Goal: Navigation & Orientation: Find specific page/section

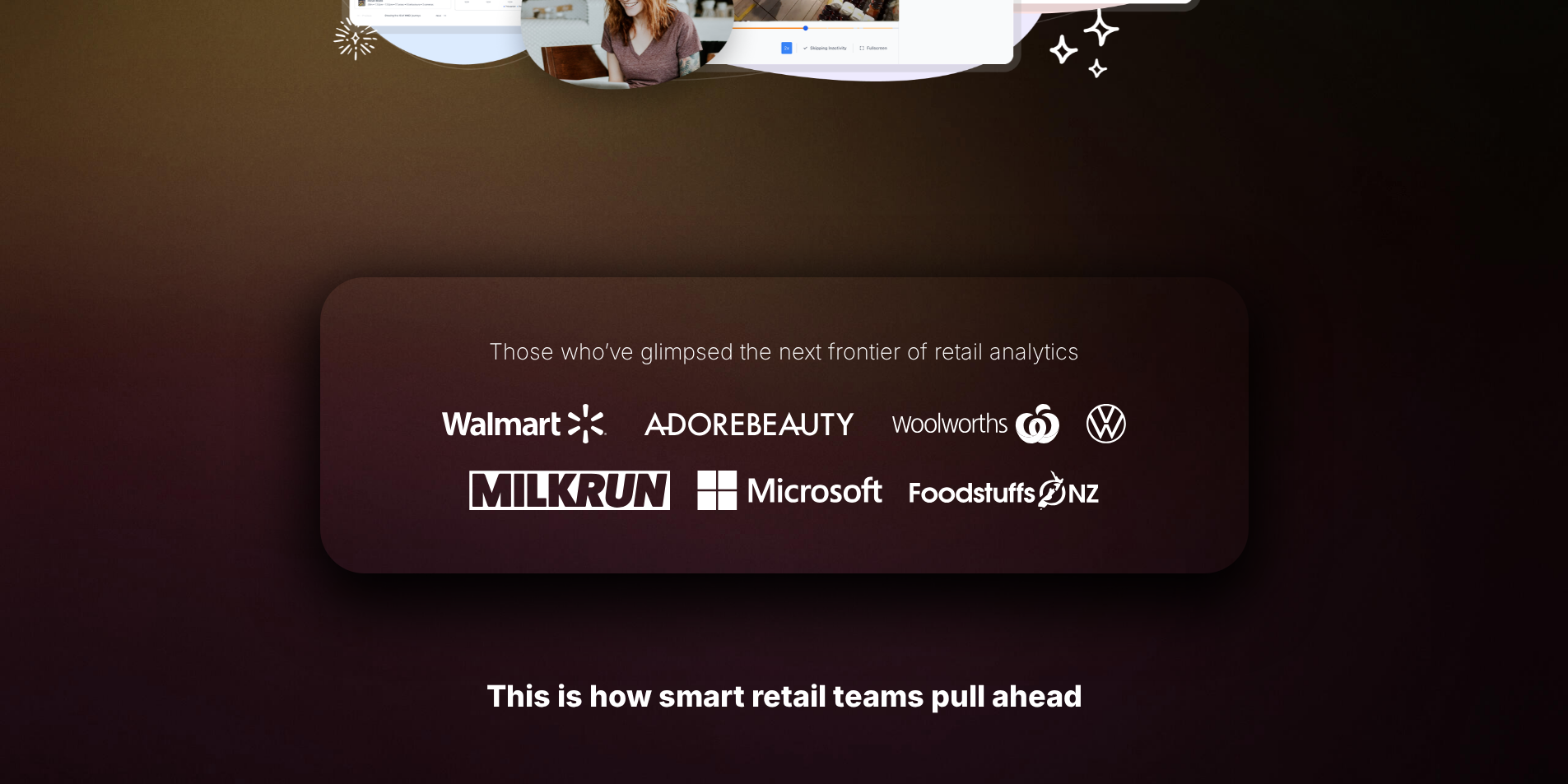
scroll to position [247, 0]
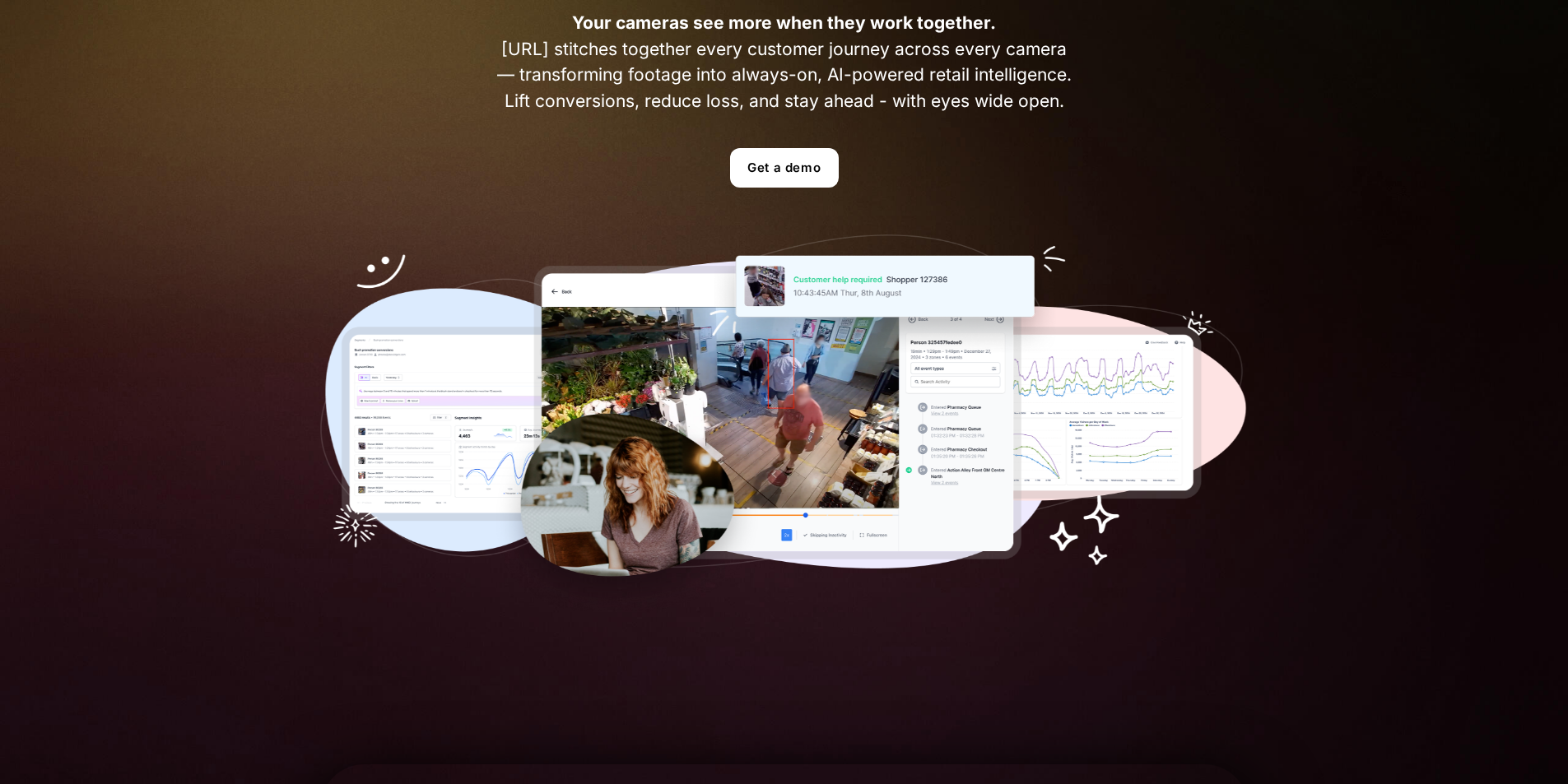
click at [707, 357] on img at bounding box center [784, 422] width 928 height 377
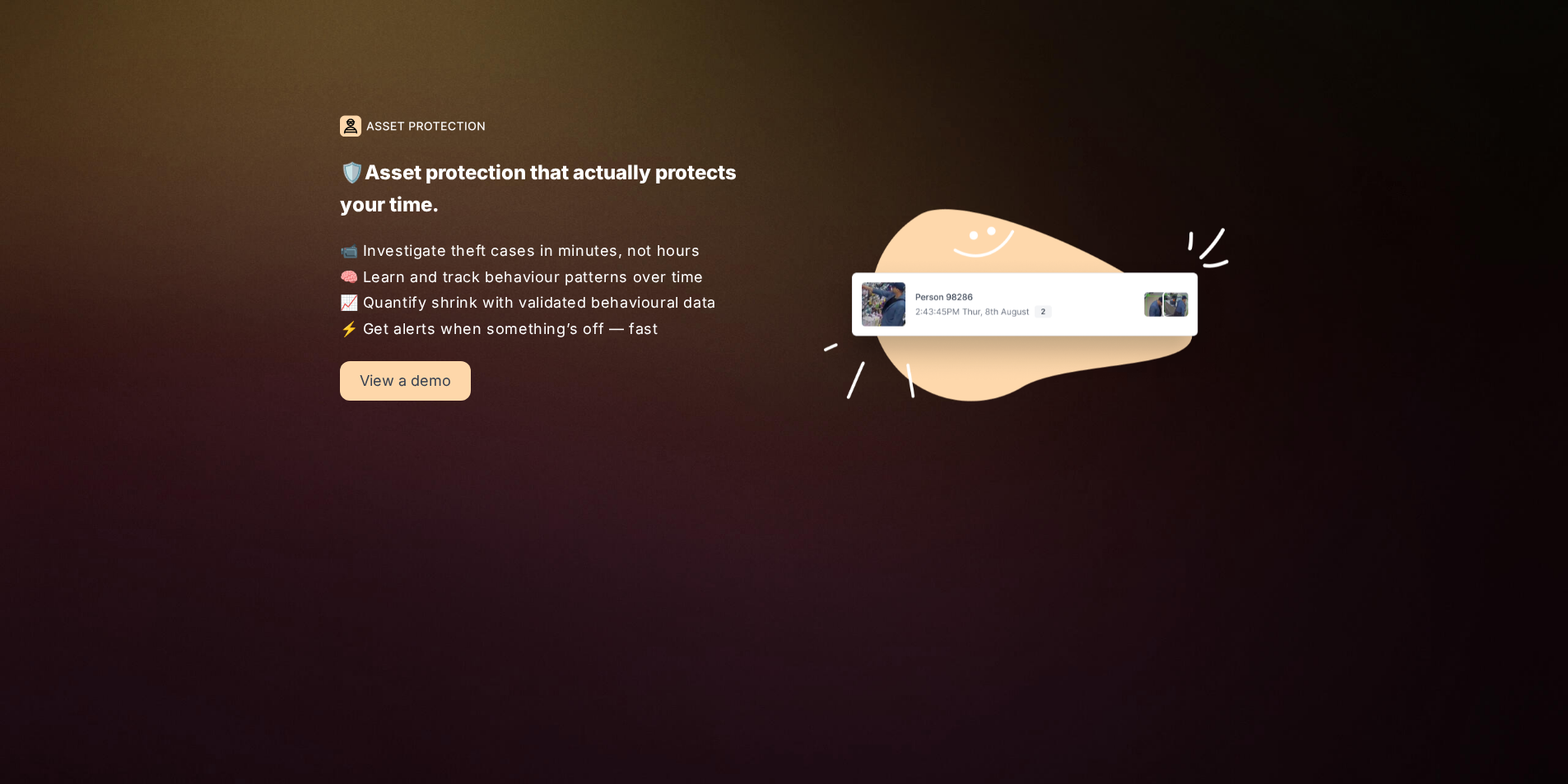
scroll to position [2469, 0]
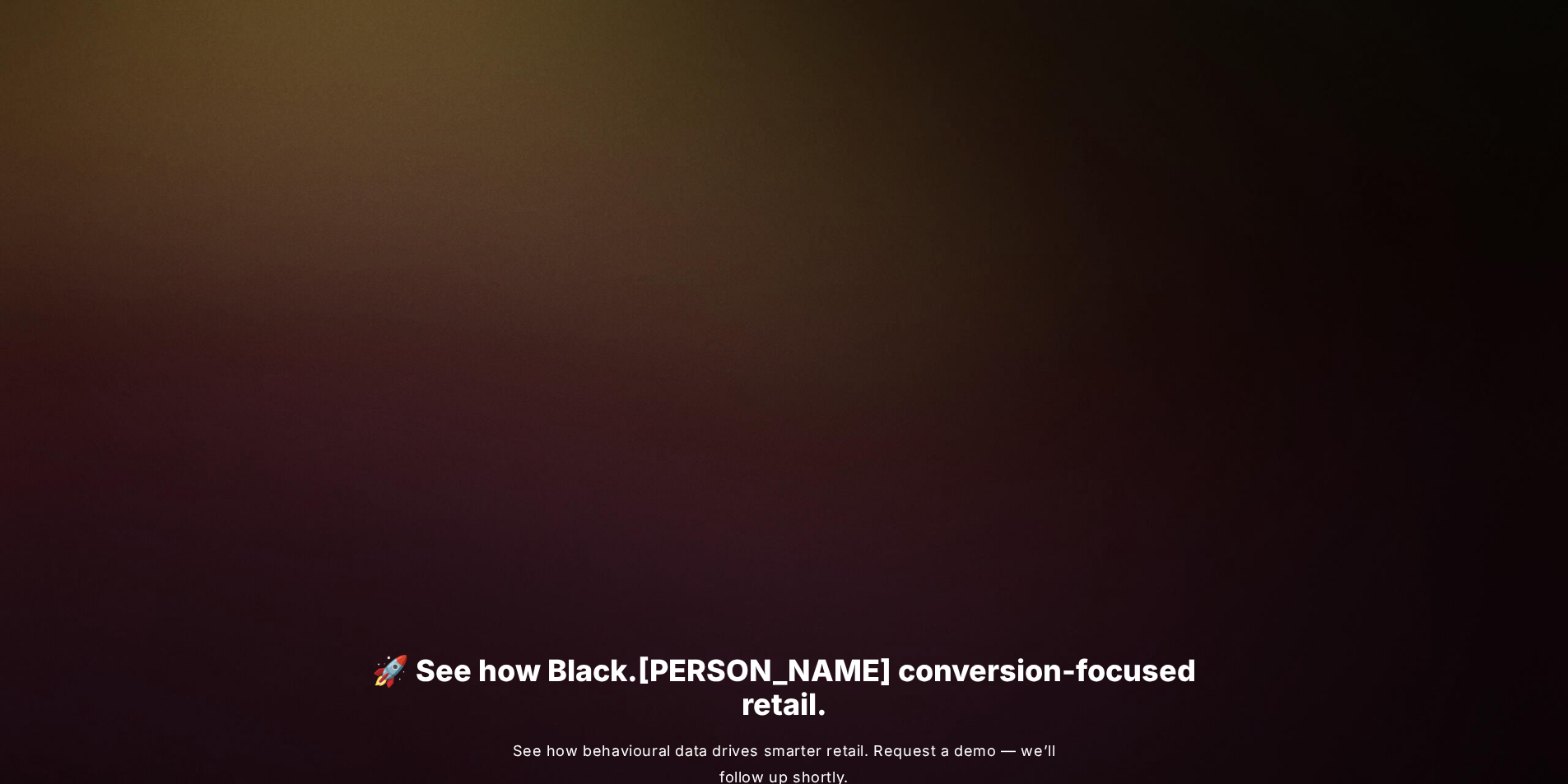
scroll to position [658, 0]
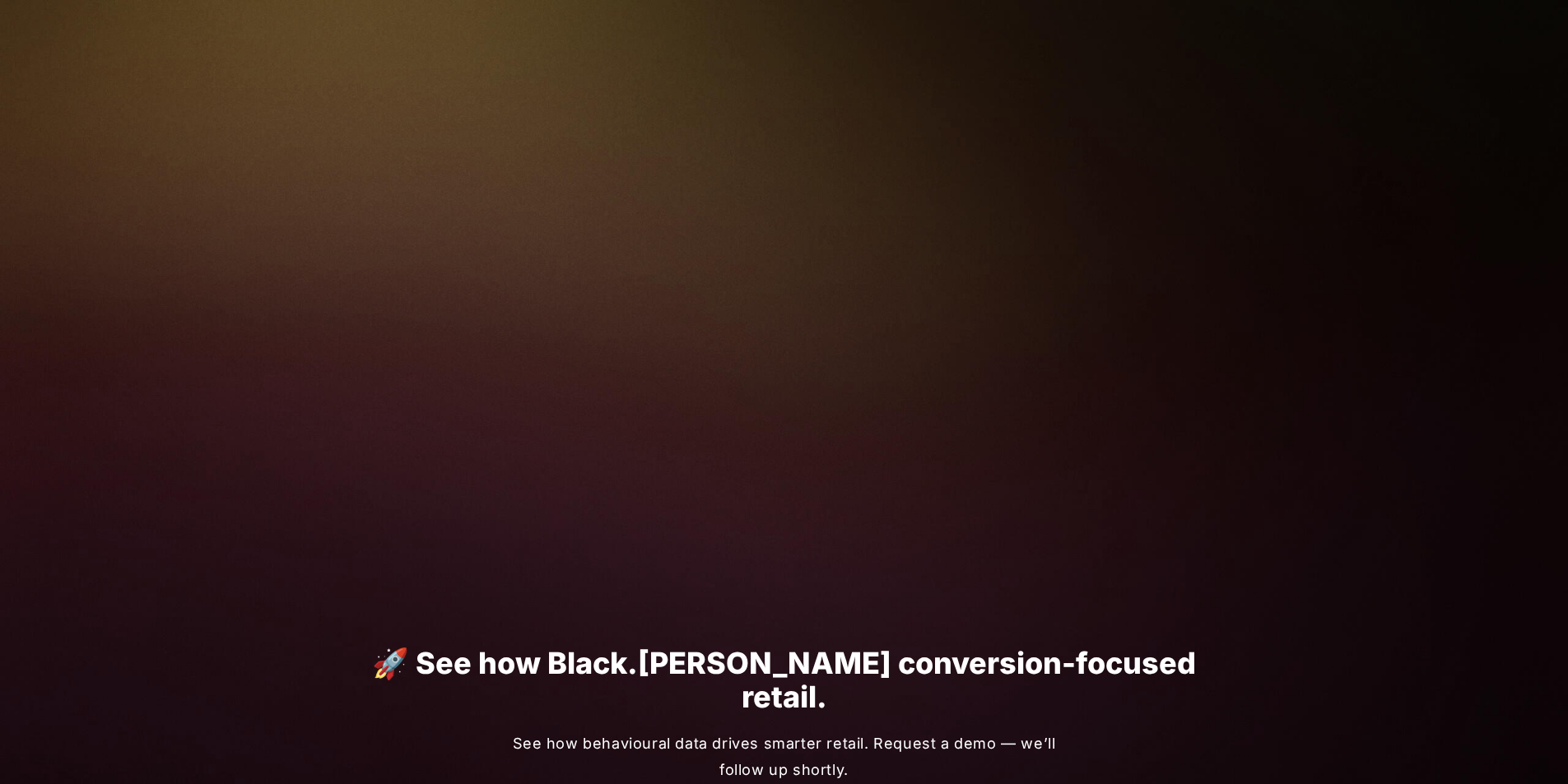
drag, startPoint x: 730, startPoint y: 253, endPoint x: 210, endPoint y: 320, distance: 524.3
click at [210, 320] on div "[URL] The Product About us Get a demo Contact us Turn your cameras into AI agen…" at bounding box center [784, 374] width 1568 height 2064
drag, startPoint x: 250, startPoint y: 290, endPoint x: 229, endPoint y: 423, distance: 134.6
drag, startPoint x: 229, startPoint y: 423, endPoint x: 205, endPoint y: 375, distance: 53.7
click at [203, 377] on div "[URL] The Product About us Get a demo Contact us Turn your cameras into AI agen…" at bounding box center [784, 374] width 1568 height 2064
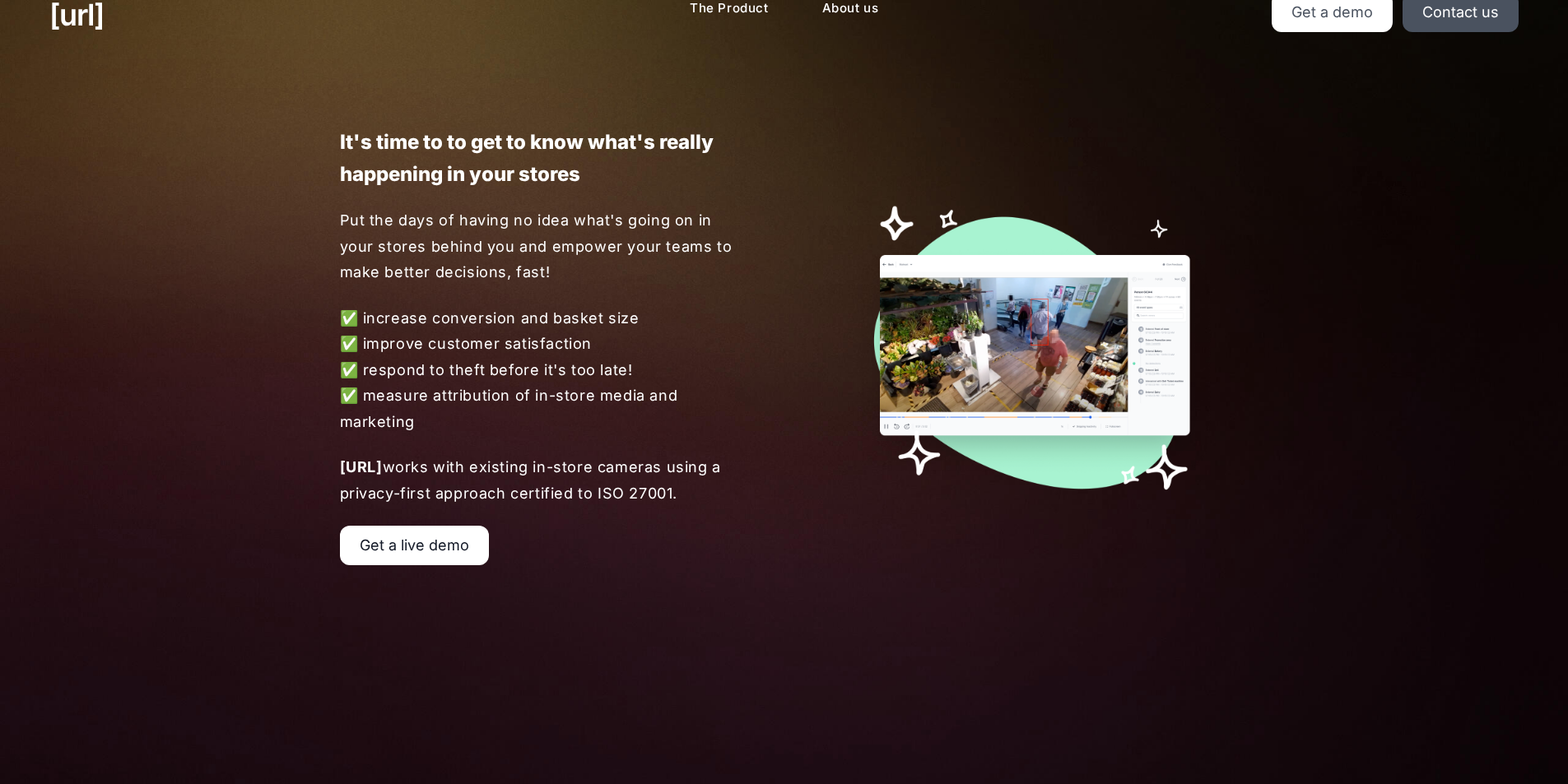
scroll to position [0, 0]
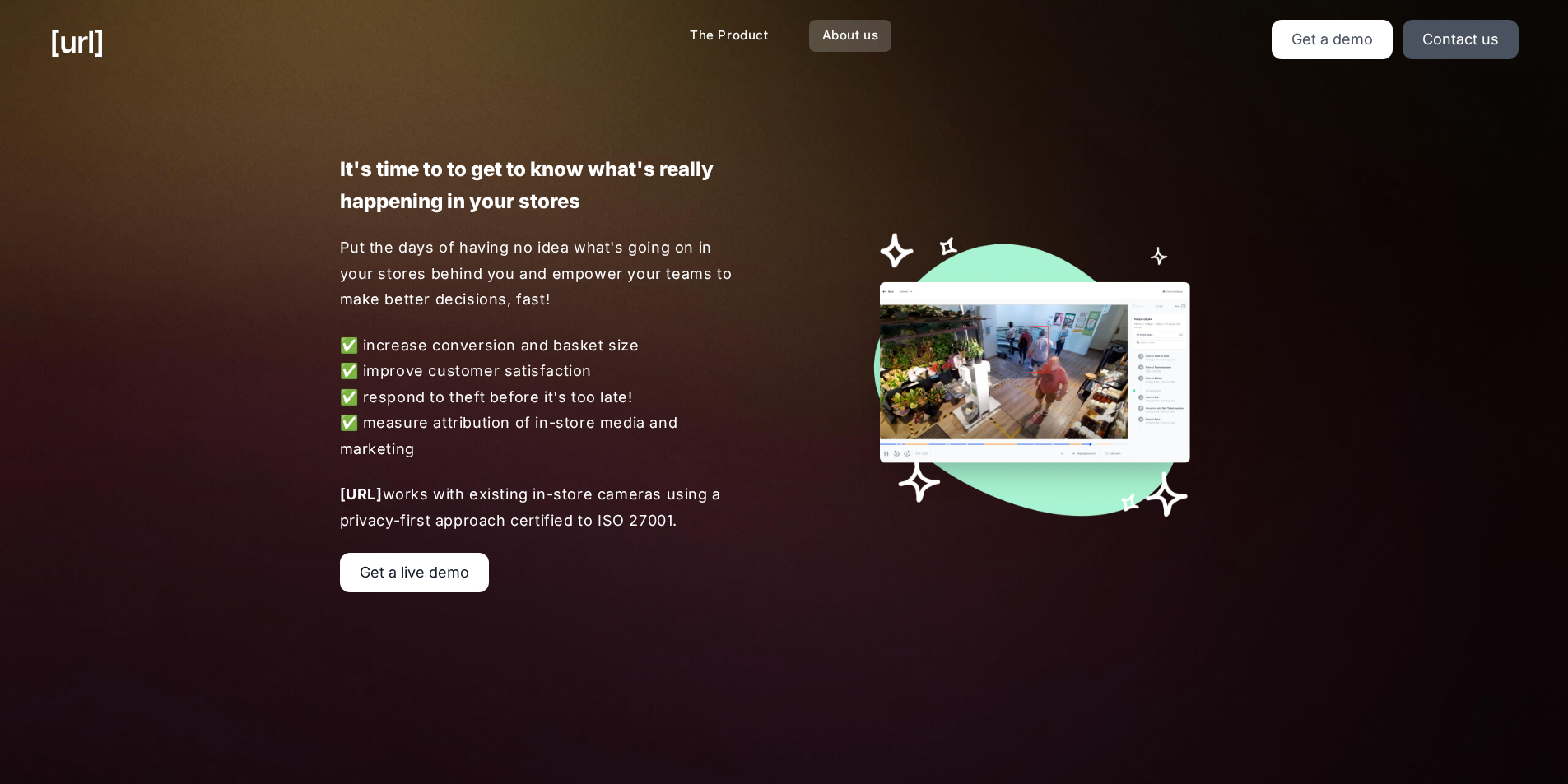
click at [880, 35] on link "About us" at bounding box center [850, 36] width 83 height 32
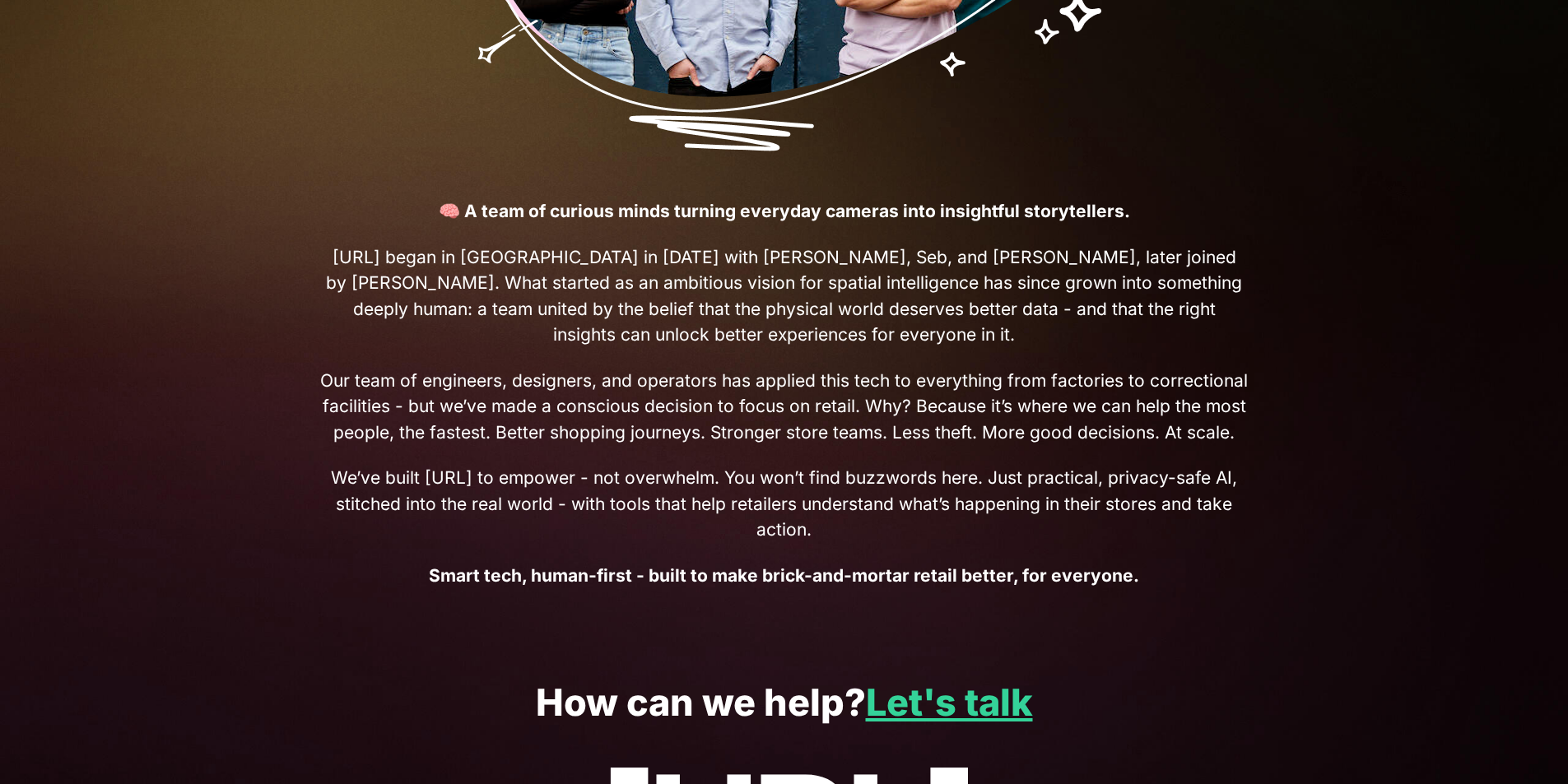
scroll to position [728, 0]
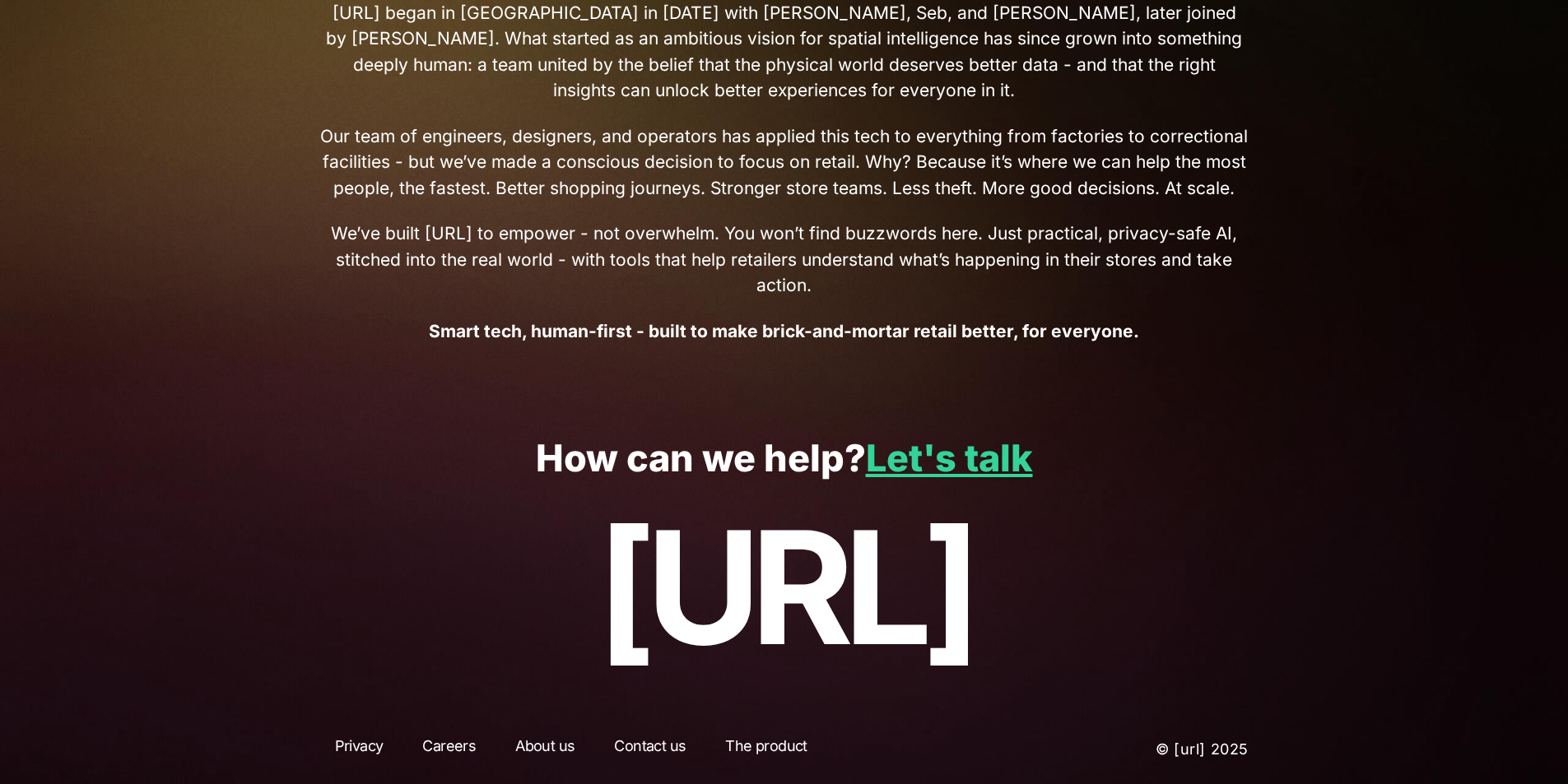
drag, startPoint x: 802, startPoint y: 94, endPoint x: 786, endPoint y: 101, distance: 17.5
drag, startPoint x: 786, startPoint y: 101, endPoint x: 449, endPoint y: 750, distance: 731.3
click at [450, 750] on link "Careers" at bounding box center [448, 750] width 83 height 30
